Goal: Check status: Check status

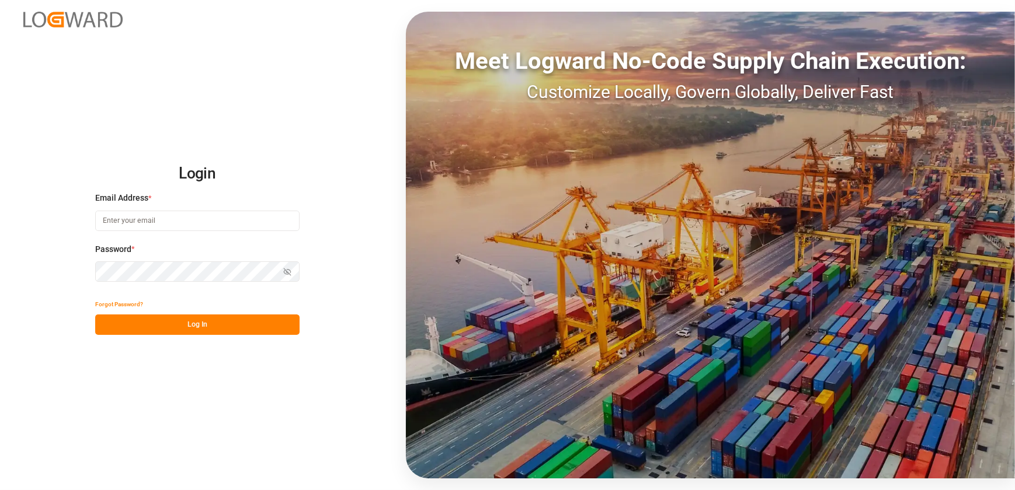
click at [245, 221] on input at bounding box center [197, 221] width 204 height 20
type input "[EMAIL_ADDRESS][DOMAIN_NAME]"
click at [194, 323] on button "Log In" at bounding box center [197, 325] width 204 height 20
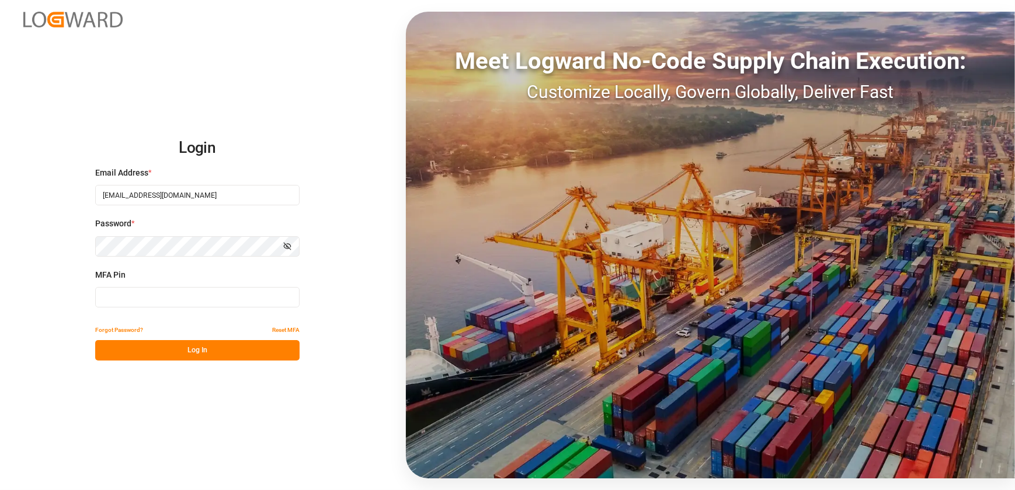
click at [183, 292] on input at bounding box center [197, 297] width 204 height 20
type input "131848"
click at [196, 352] on button "Log In" at bounding box center [197, 350] width 204 height 20
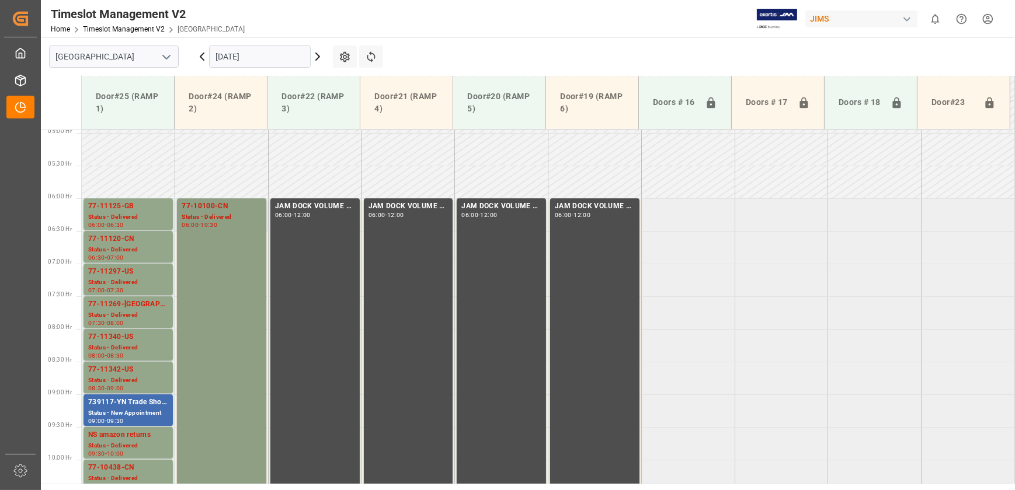
scroll to position [536, 0]
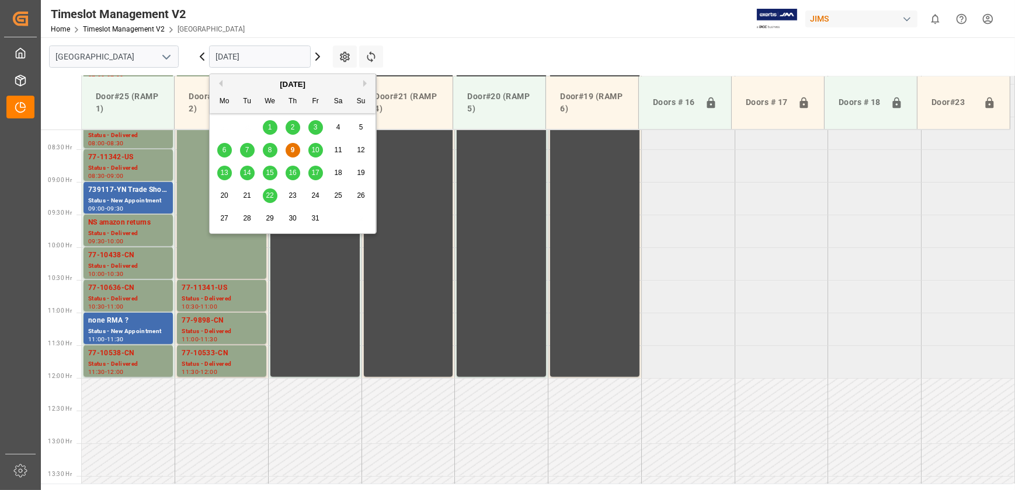
click at [283, 49] on input "[DATE]" at bounding box center [260, 57] width 102 height 22
click at [248, 175] on span "14" at bounding box center [247, 173] width 8 height 8
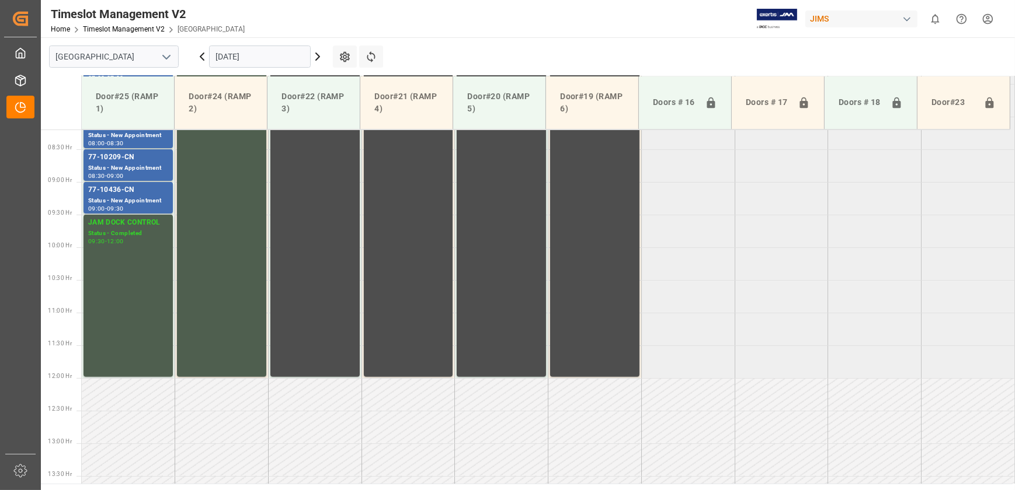
click at [255, 52] on input "[DATE]" at bounding box center [260, 57] width 102 height 22
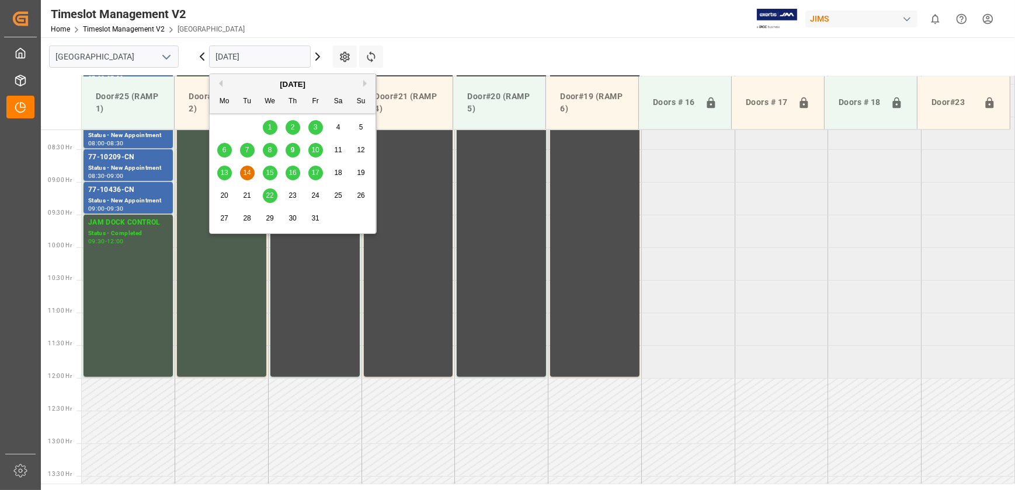
click at [271, 172] on span "15" at bounding box center [270, 173] width 8 height 8
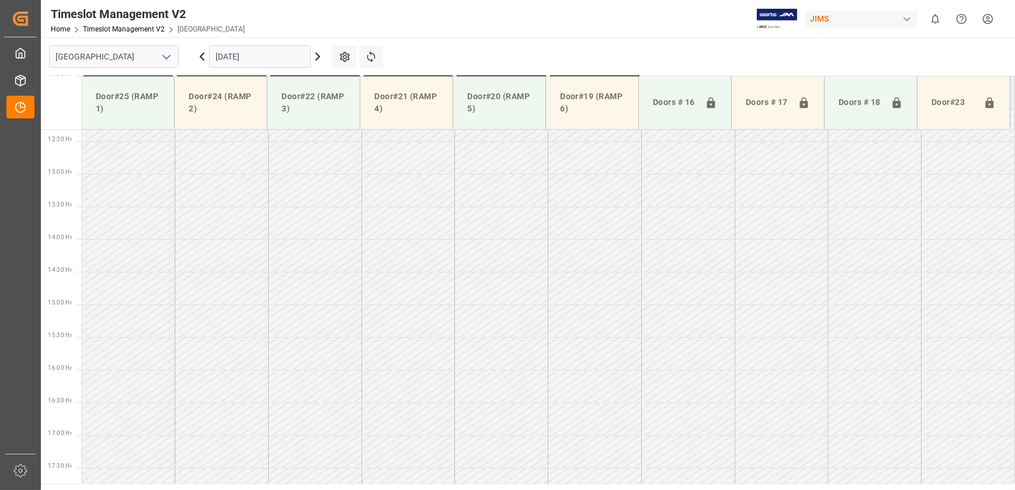
scroll to position [525, 0]
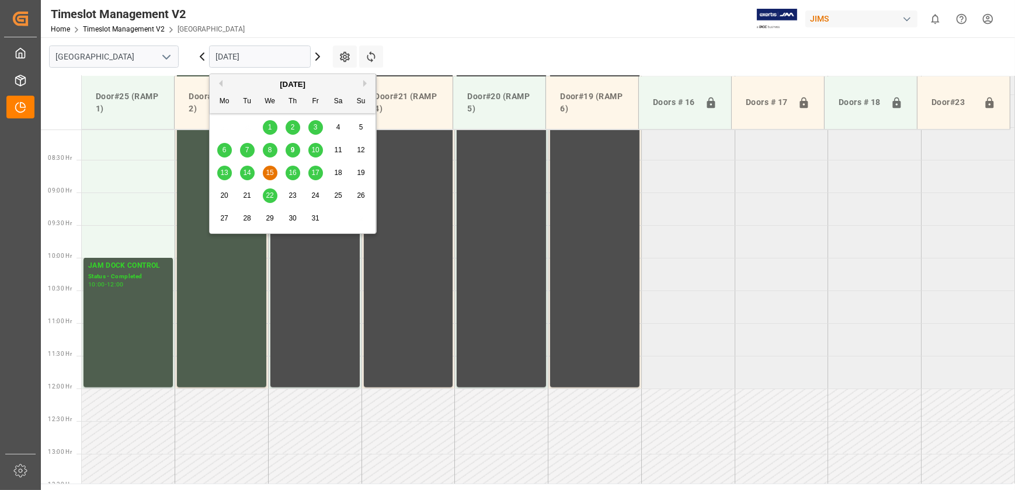
click at [248, 53] on input "[DATE]" at bounding box center [260, 57] width 102 height 22
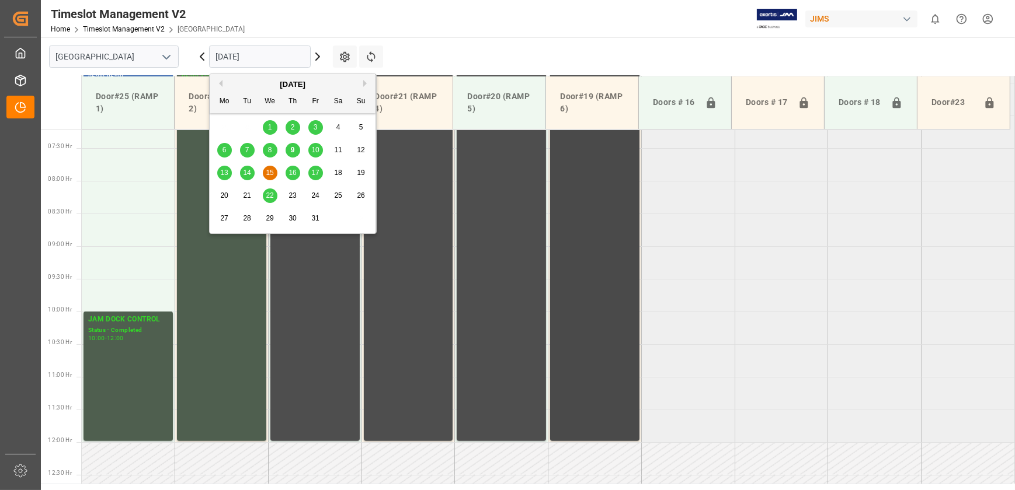
scroll to position [313, 0]
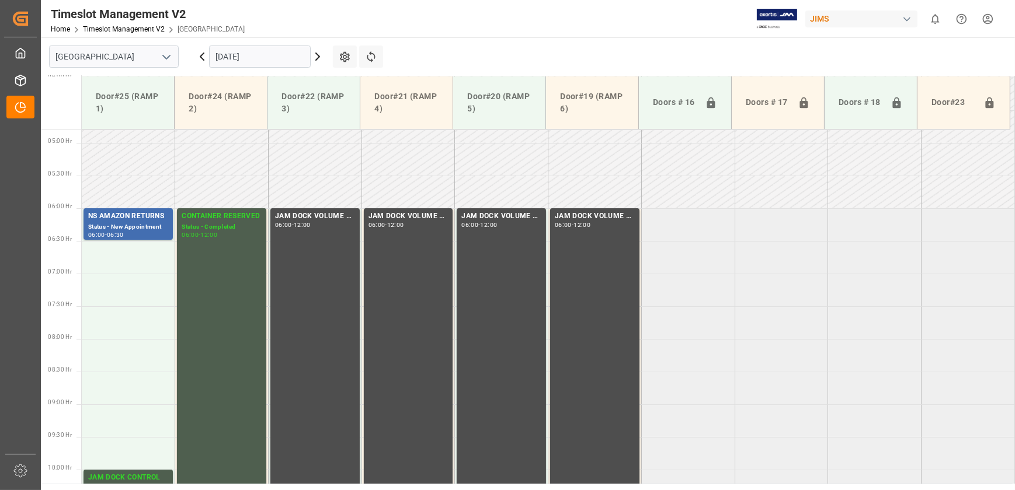
click at [320, 165] on td at bounding box center [314, 159] width 93 height 33
click at [203, 50] on icon at bounding box center [202, 57] width 14 height 14
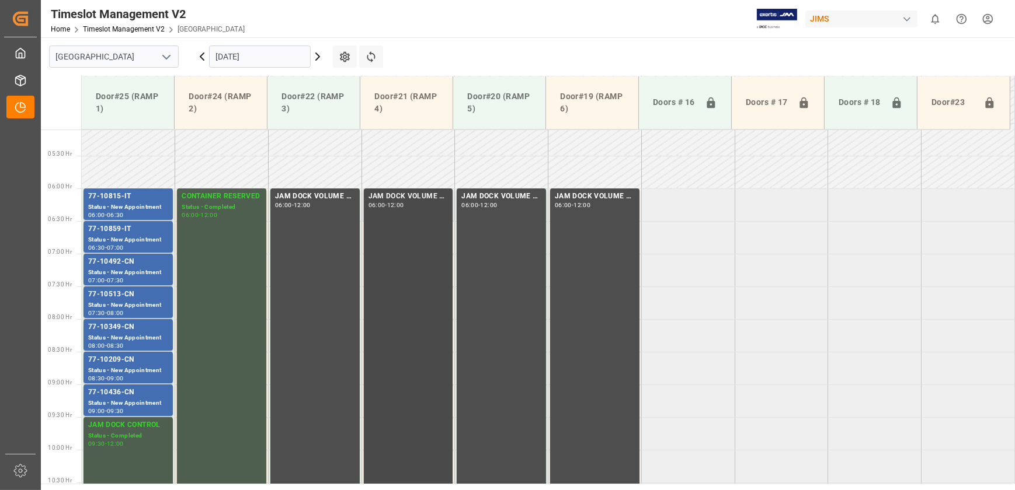
scroll to position [323, 0]
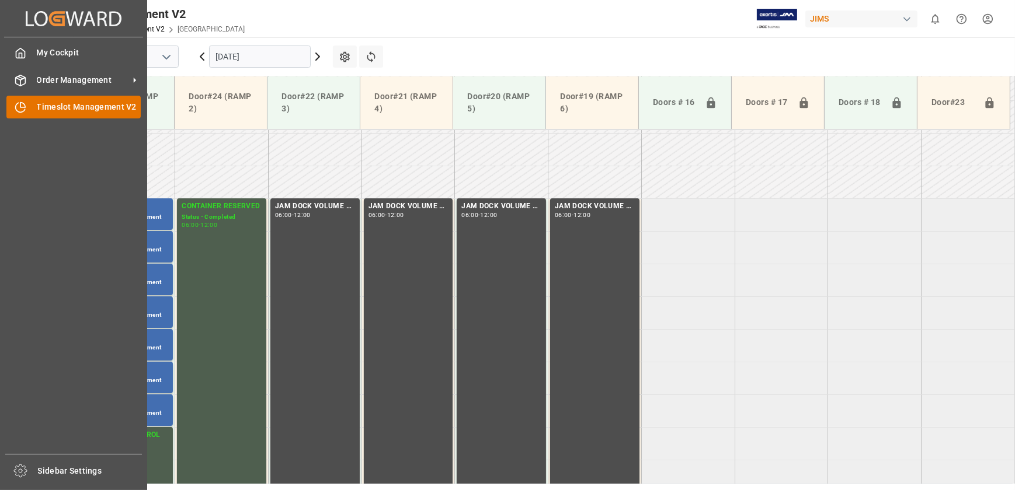
click at [25, 104] on icon at bounding box center [21, 108] width 12 height 12
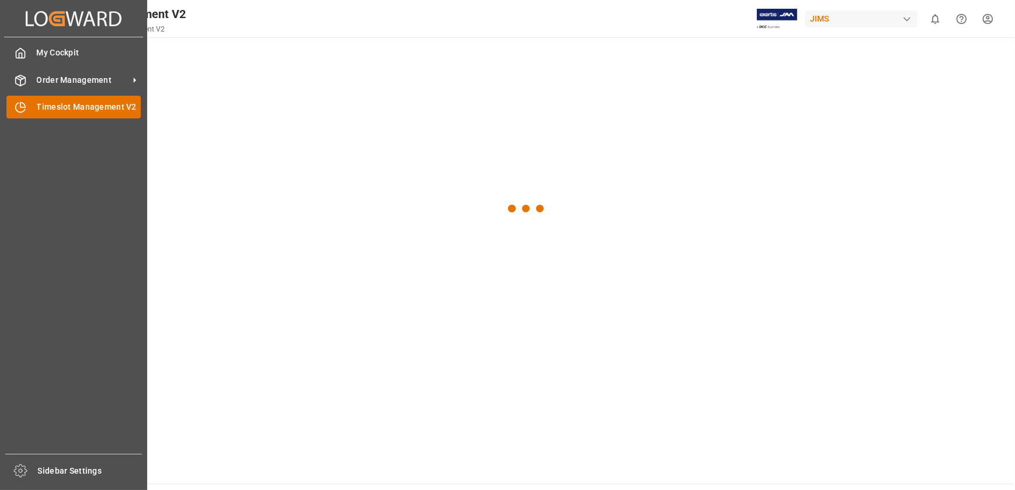
click at [113, 99] on div "Timeslot Management V2 Timeslot Management V2" at bounding box center [73, 107] width 134 height 23
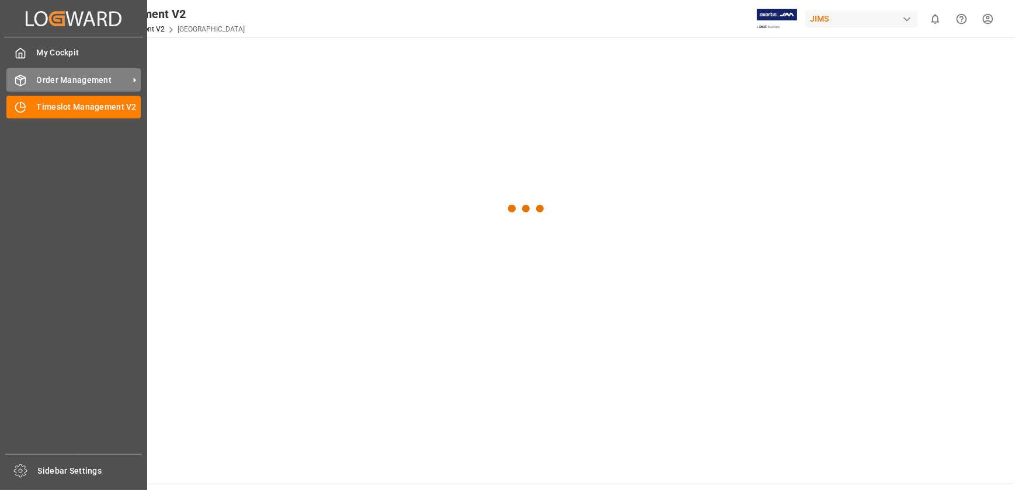
click at [33, 79] on div "Order Management Order Management" at bounding box center [73, 79] width 134 height 23
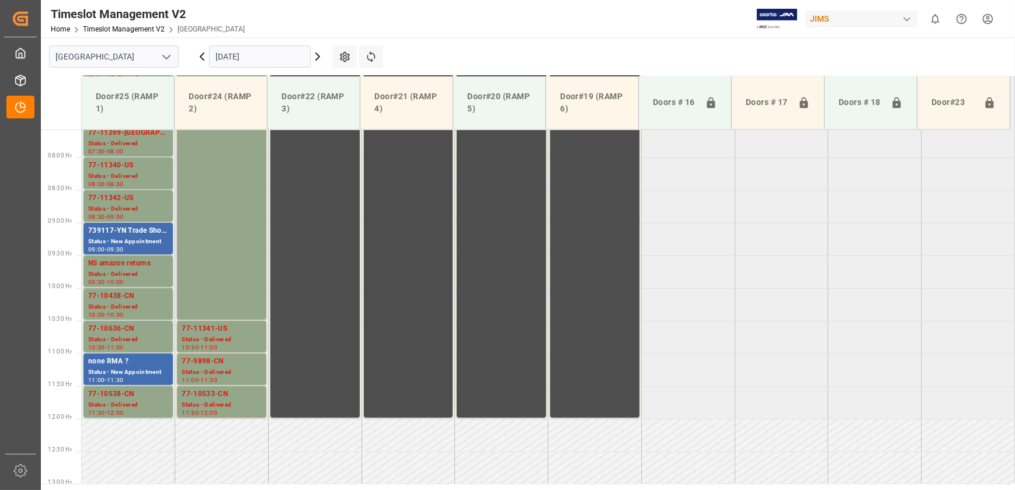
scroll to position [483, 0]
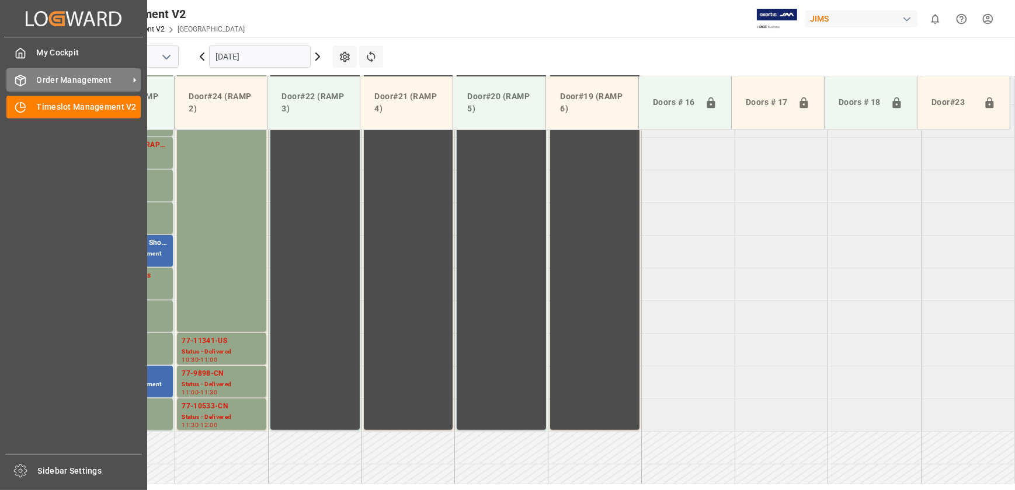
click at [46, 79] on span "Order Management" at bounding box center [83, 80] width 92 height 12
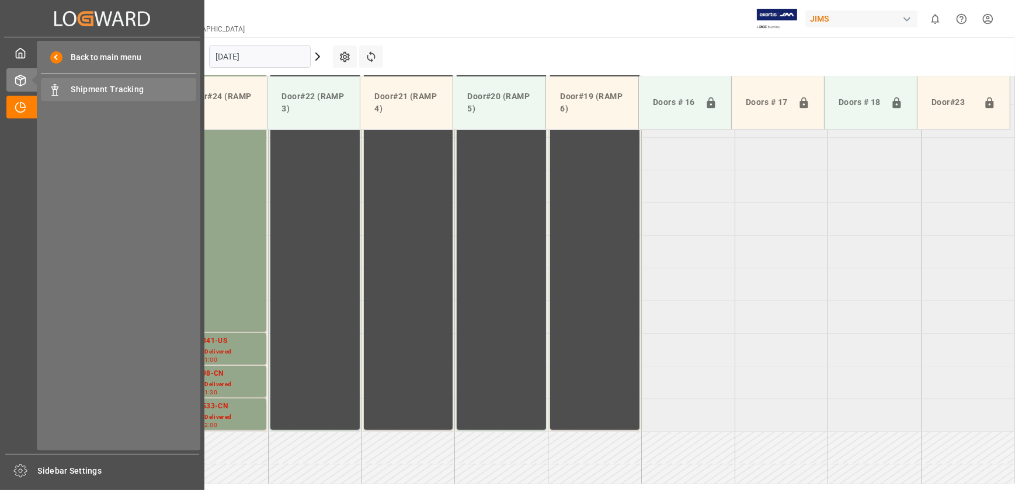
click at [127, 92] on span "Shipment Tracking" at bounding box center [134, 89] width 126 height 12
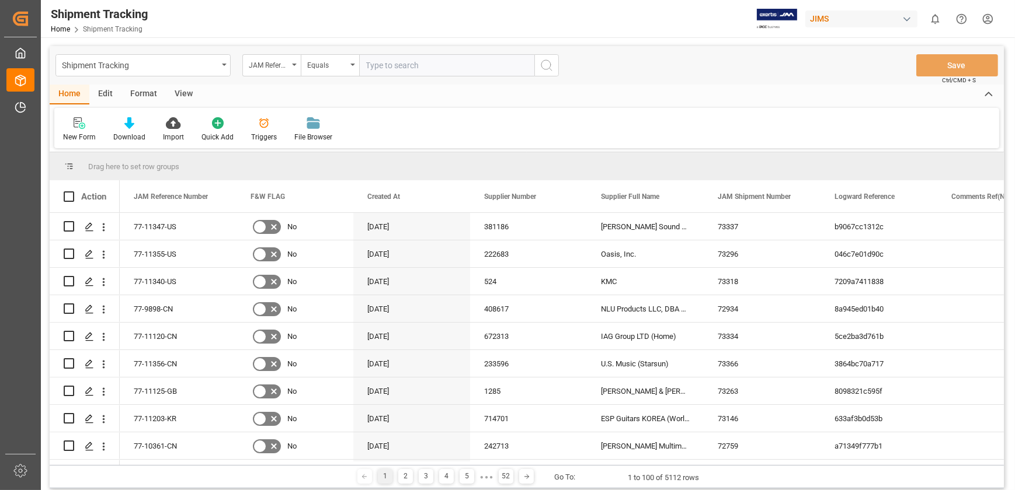
click at [396, 64] on input "text" at bounding box center [446, 65] width 175 height 22
type input "1z1535016877871115"
click at [542, 63] on icon "search button" at bounding box center [546, 65] width 14 height 14
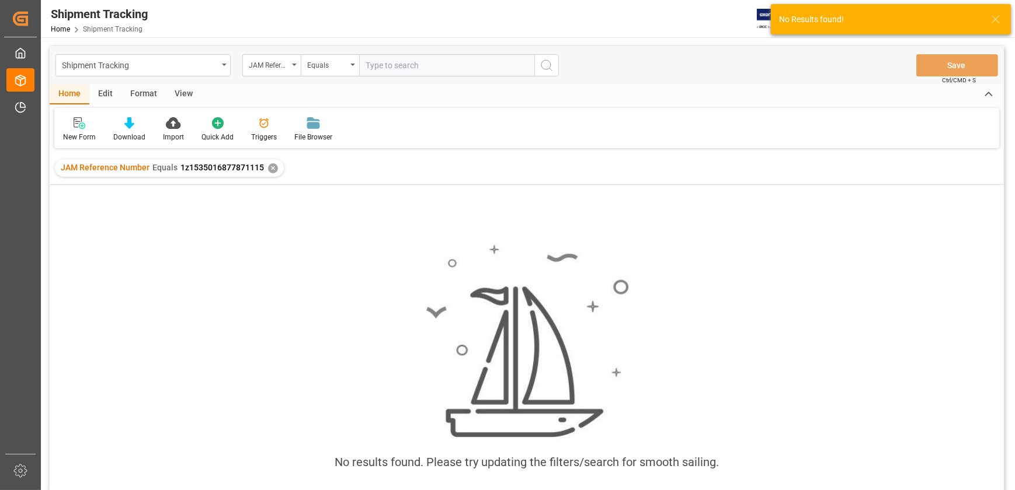
click at [268, 166] on div "✕" at bounding box center [273, 168] width 10 height 10
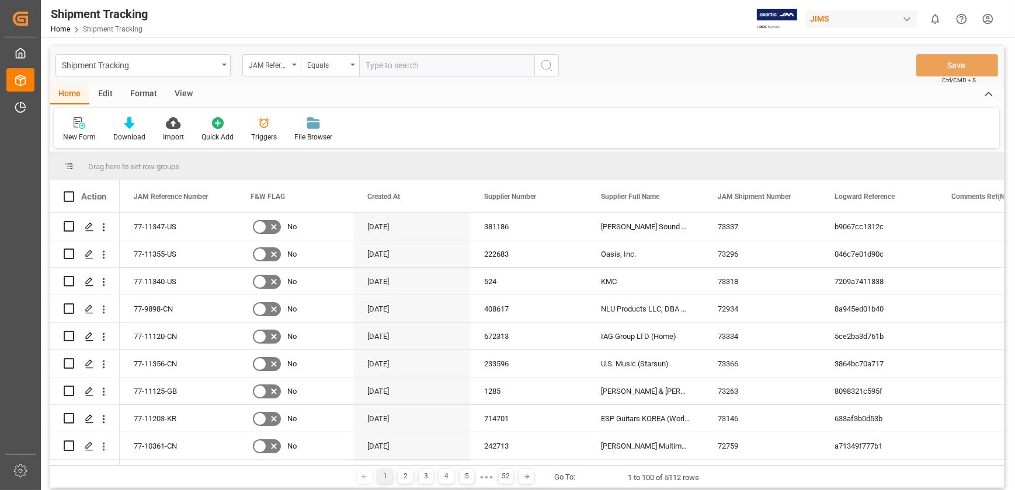
click at [398, 71] on input "text" at bounding box center [446, 65] width 175 height 22
click at [262, 62] on div "JAM Reference Number" at bounding box center [269, 63] width 40 height 13
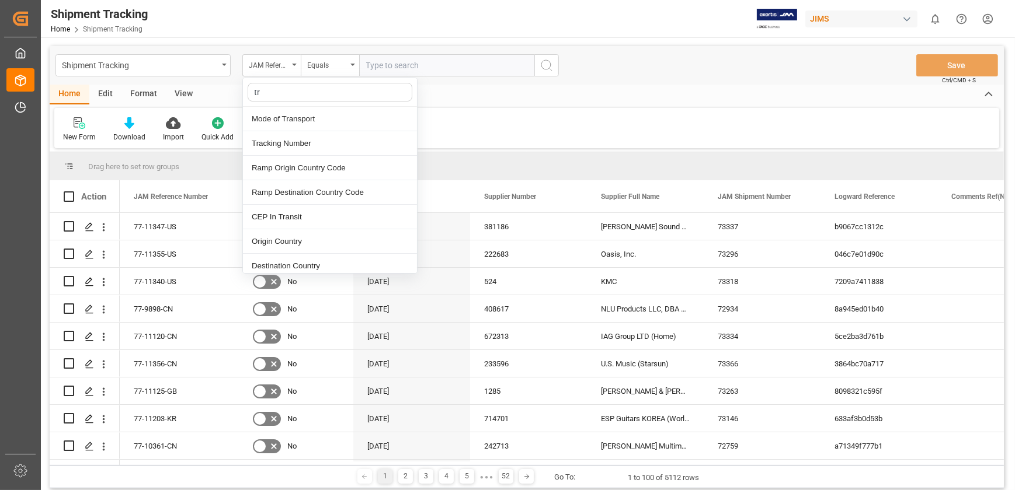
type input "tra"
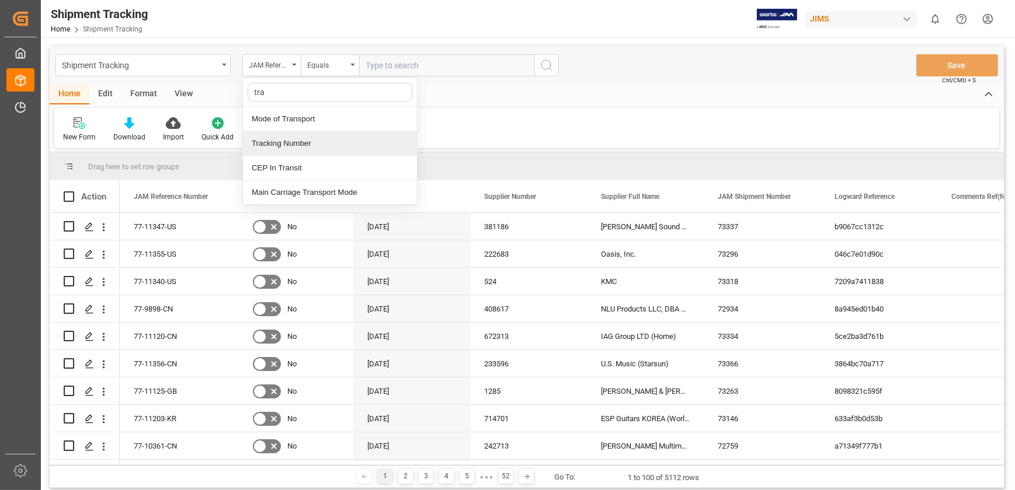
click at [326, 145] on div "Tracking Number" at bounding box center [330, 143] width 174 height 25
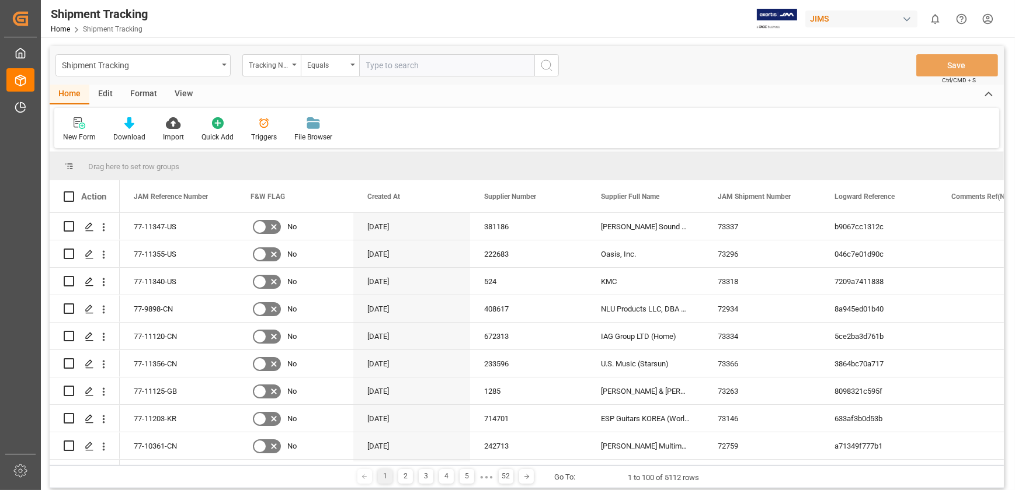
click at [384, 65] on input "text" at bounding box center [446, 65] width 175 height 22
click at [490, 64] on input "1z1535016877871115" at bounding box center [446, 65] width 175 height 22
type input "1z1535016877871115"
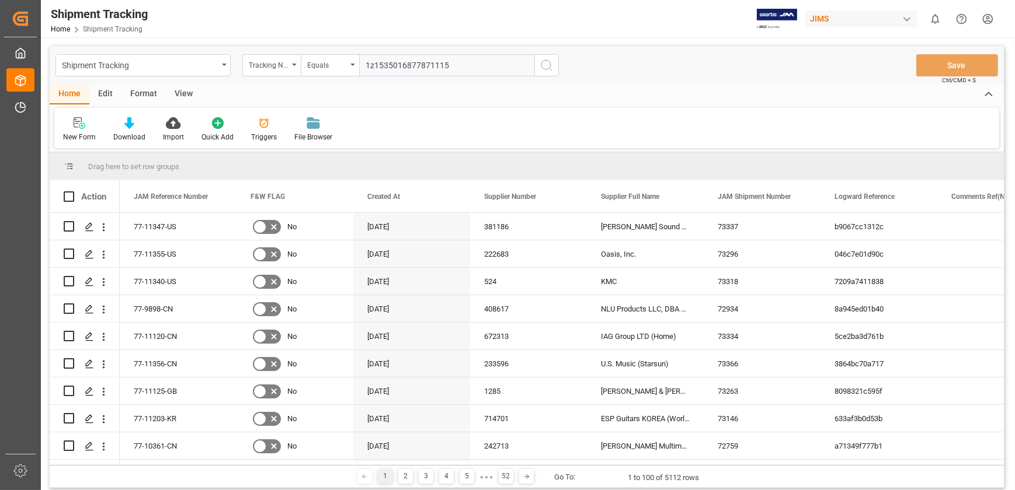
click at [549, 66] on icon "search button" at bounding box center [546, 65] width 14 height 14
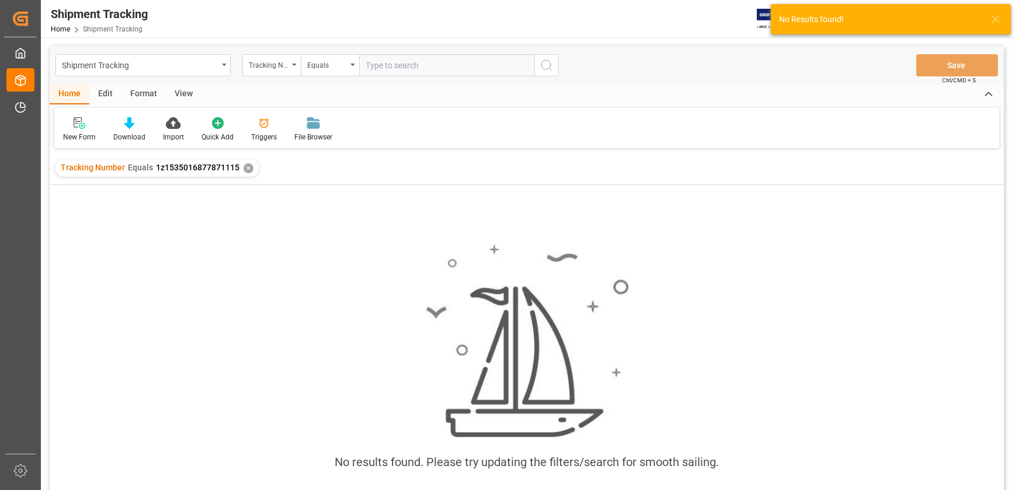
click at [244, 167] on div "✕" at bounding box center [248, 168] width 10 height 10
